Goal: Complete application form

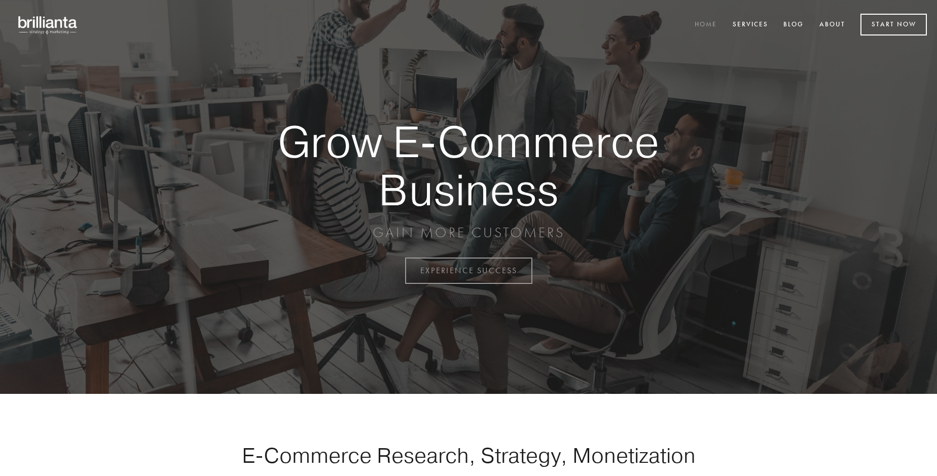
scroll to position [2658, 0]
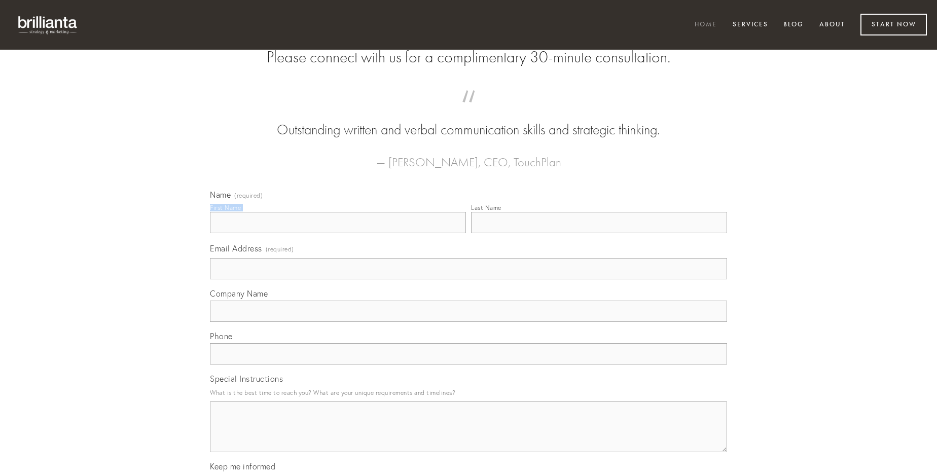
type input "[PERSON_NAME] DDS"
click at [599, 233] on input "Last Name" at bounding box center [599, 222] width 256 height 21
type input "[PERSON_NAME] DDS"
click at [469, 279] on input "Email Address (required)" at bounding box center [468, 268] width 517 height 21
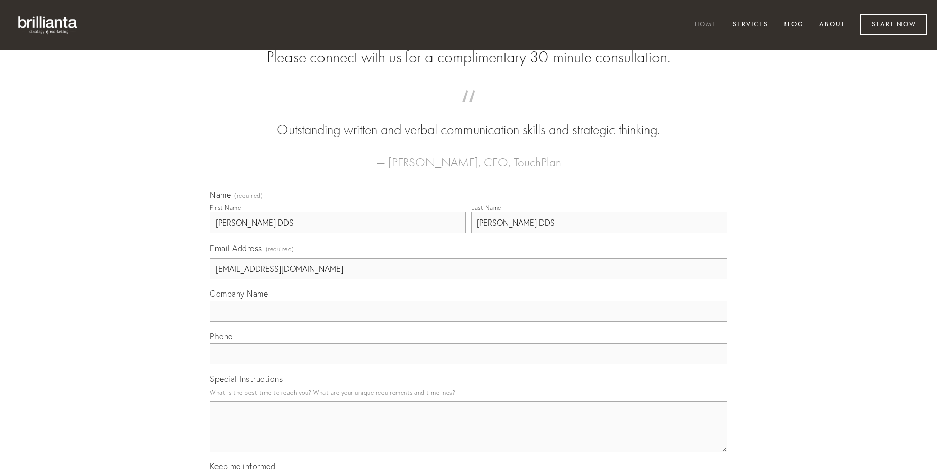
type input "[EMAIL_ADDRESS][DOMAIN_NAME]"
click at [469, 322] on input "Company Name" at bounding box center [468, 311] width 517 height 21
type input "tandem"
click at [469, 365] on input "text" at bounding box center [468, 353] width 517 height 21
click at [469, 436] on textarea "Special Instructions" at bounding box center [468, 427] width 517 height 51
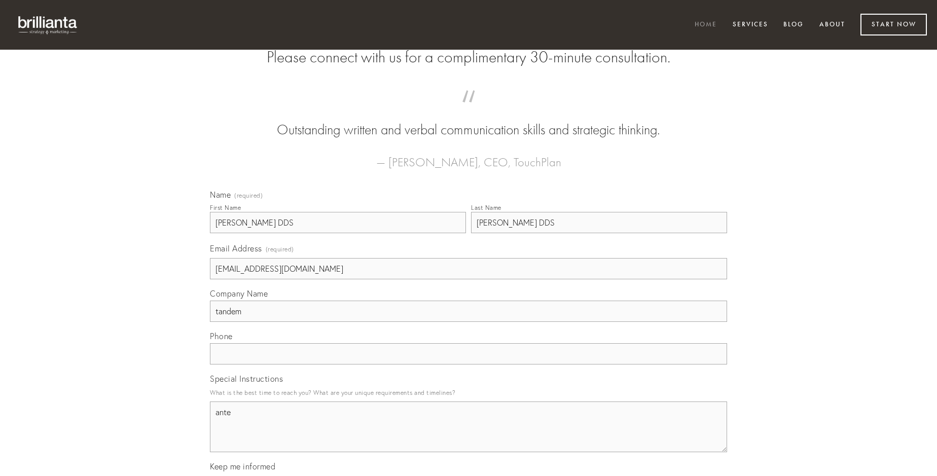
type textarea "ante"
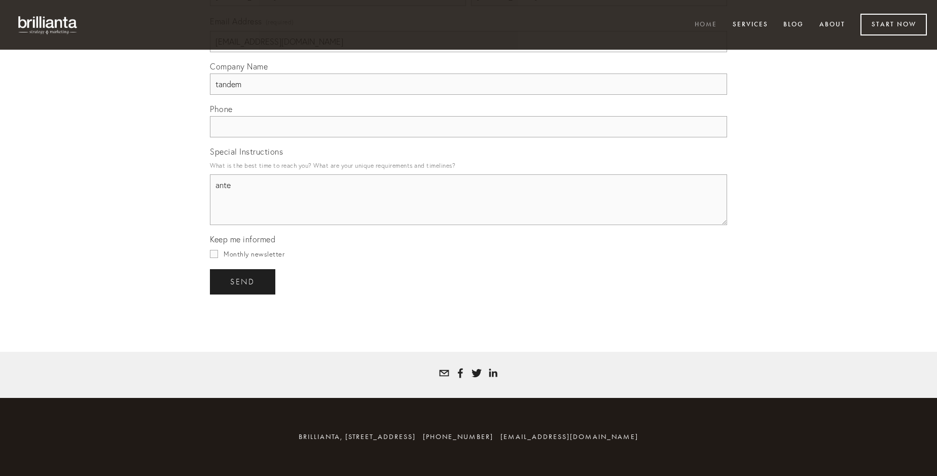
click at [243, 281] on span "send" at bounding box center [242, 281] width 25 height 9
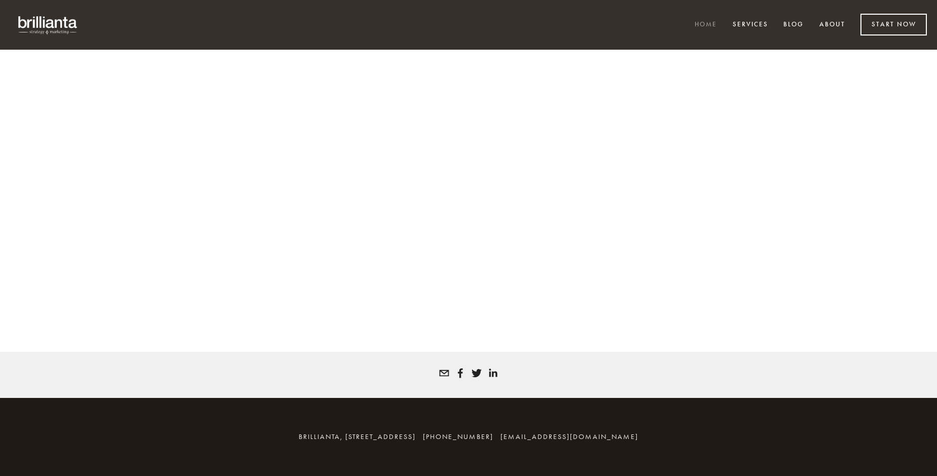
scroll to position [2644, 0]
